Goal: Information Seeking & Learning: Find specific fact

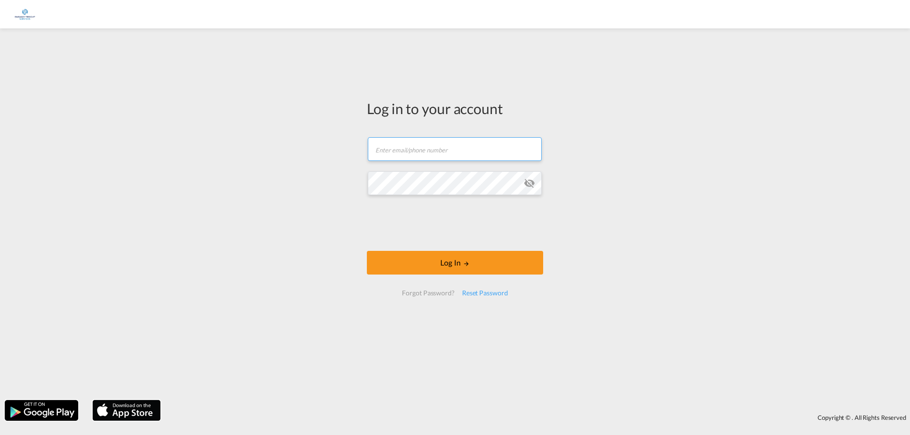
click at [410, 151] on input "text" at bounding box center [455, 149] width 174 height 24
type input "[EMAIL_ADDRESS][DOMAIN_NAME]"
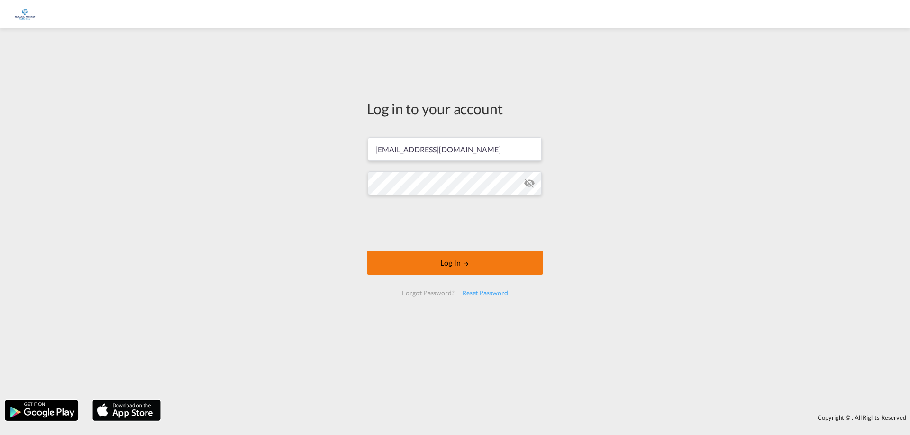
click at [458, 267] on button "Log In" at bounding box center [455, 263] width 176 height 24
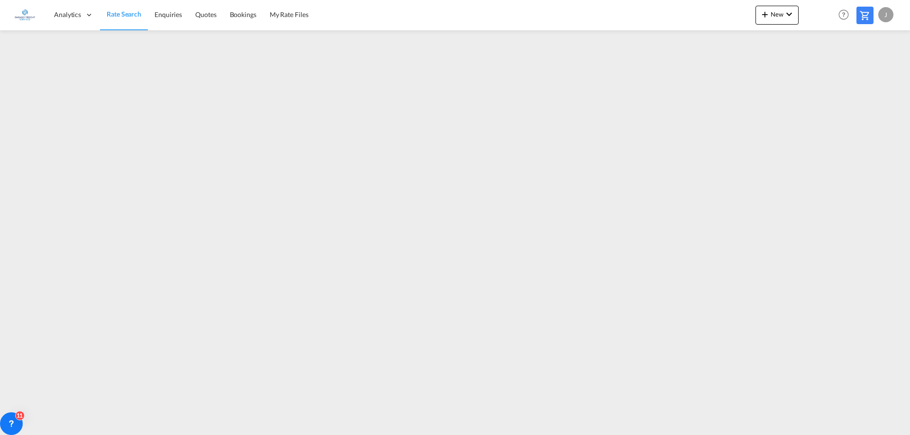
click at [883, 15] on div "J" at bounding box center [885, 14] width 15 height 15
click at [858, 72] on button "Logout" at bounding box center [875, 72] width 62 height 19
type input "[EMAIL_ADDRESS][DOMAIN_NAME]"
